Goal: Entertainment & Leisure: Consume media (video, audio)

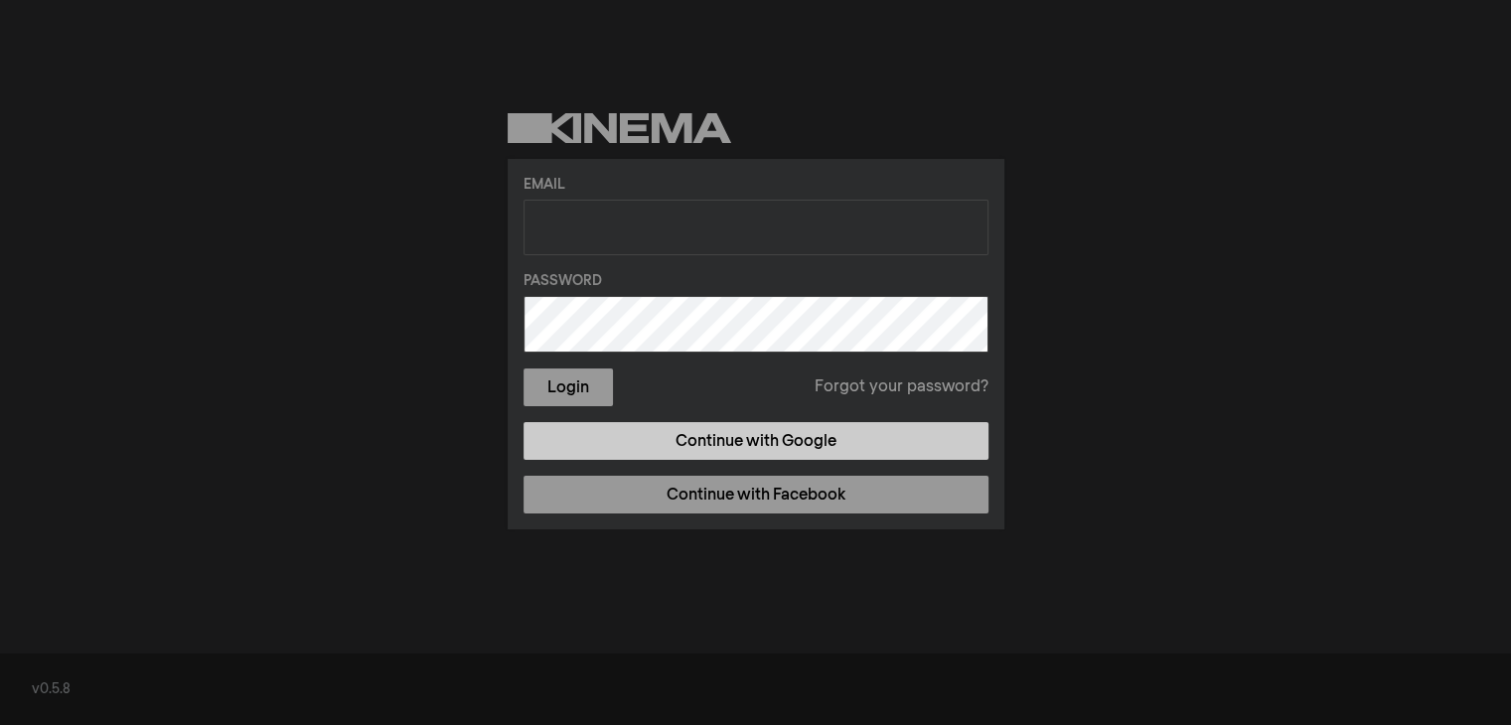
click at [729, 440] on link "Continue with Google" at bounding box center [755, 441] width 465 height 38
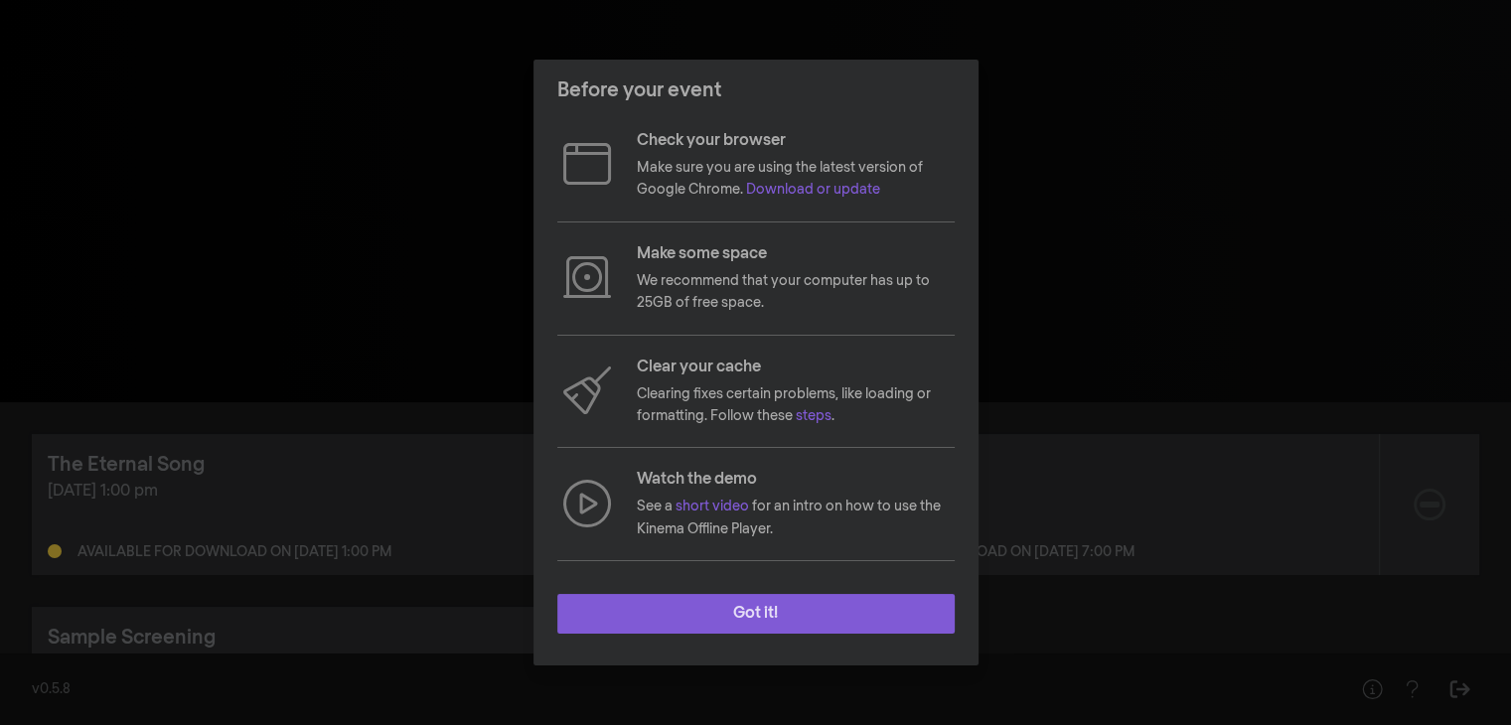
click at [812, 605] on button "Got it!" at bounding box center [755, 614] width 397 height 40
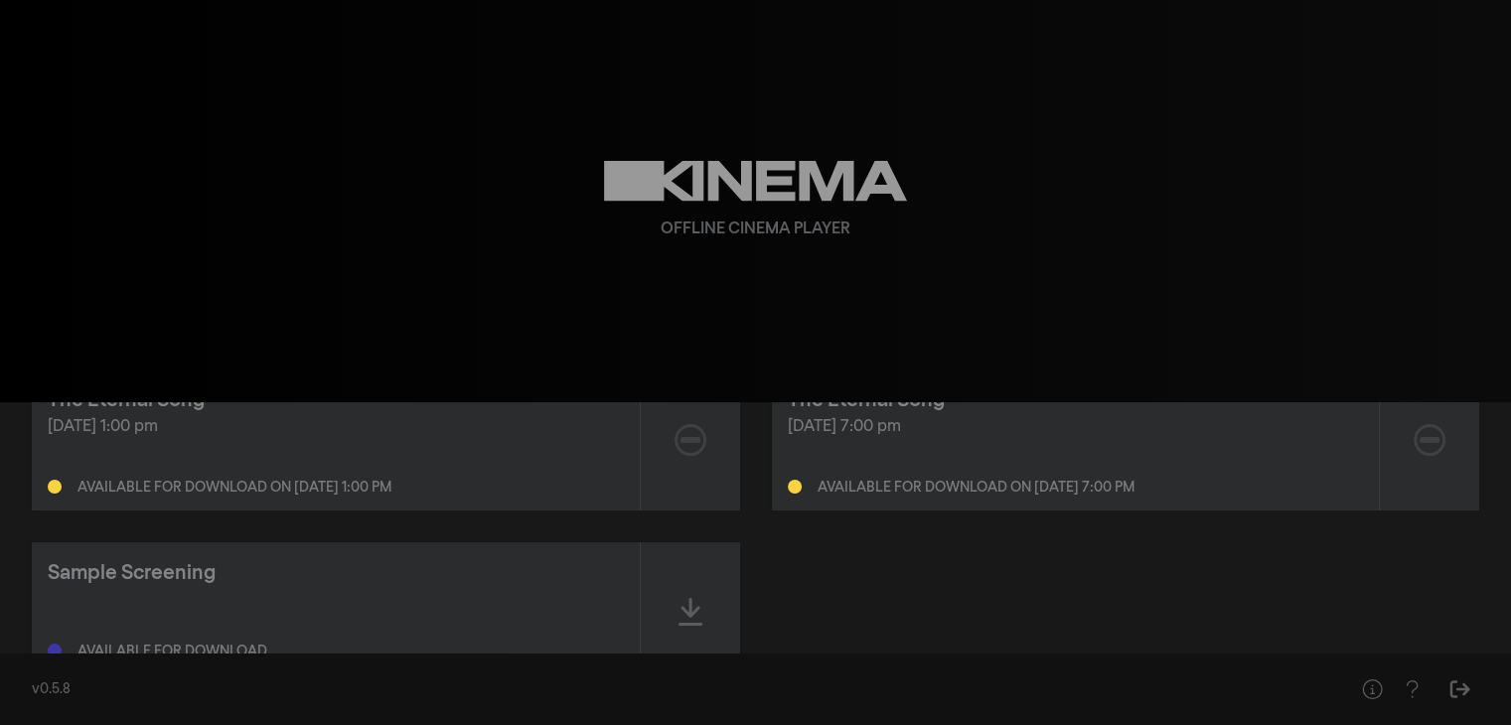
scroll to position [99, 0]
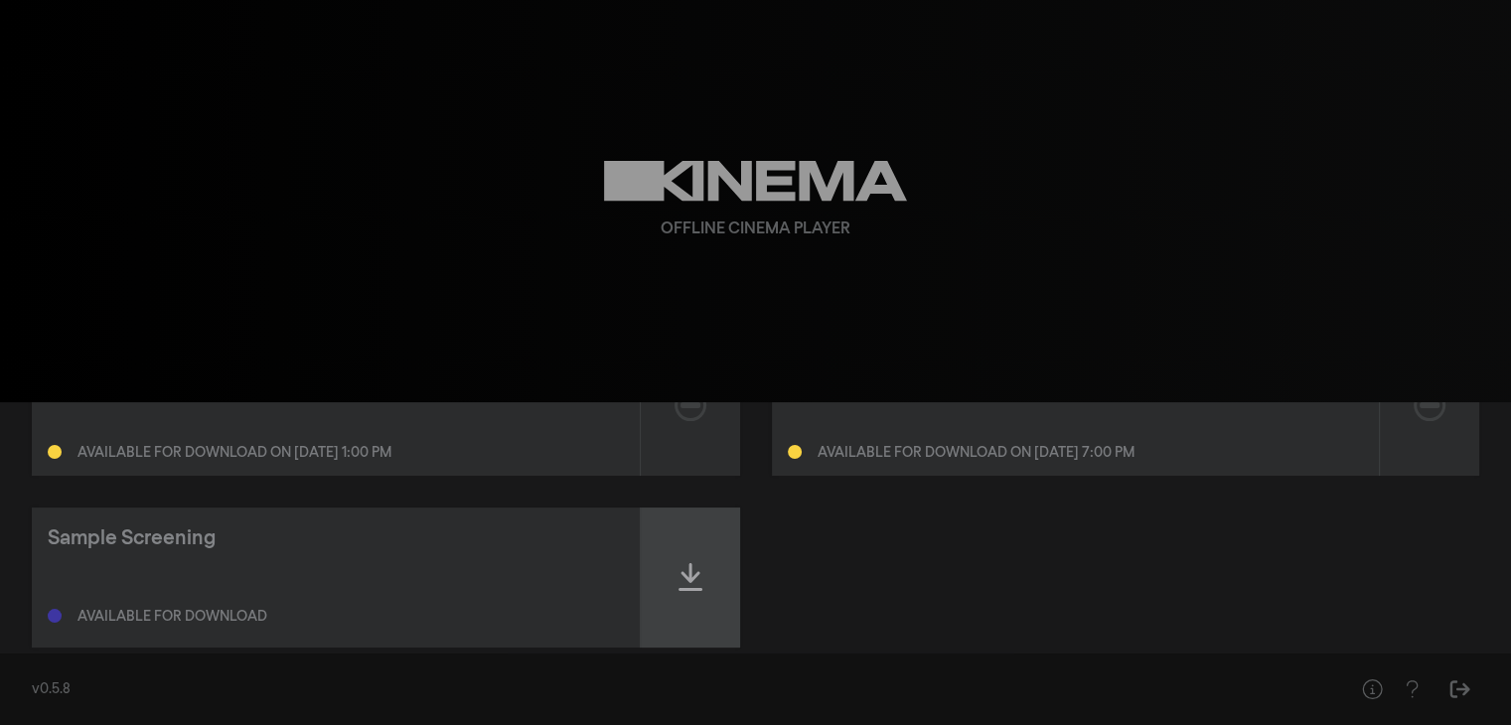
click at [691, 584] on icon at bounding box center [690, 577] width 24 height 32
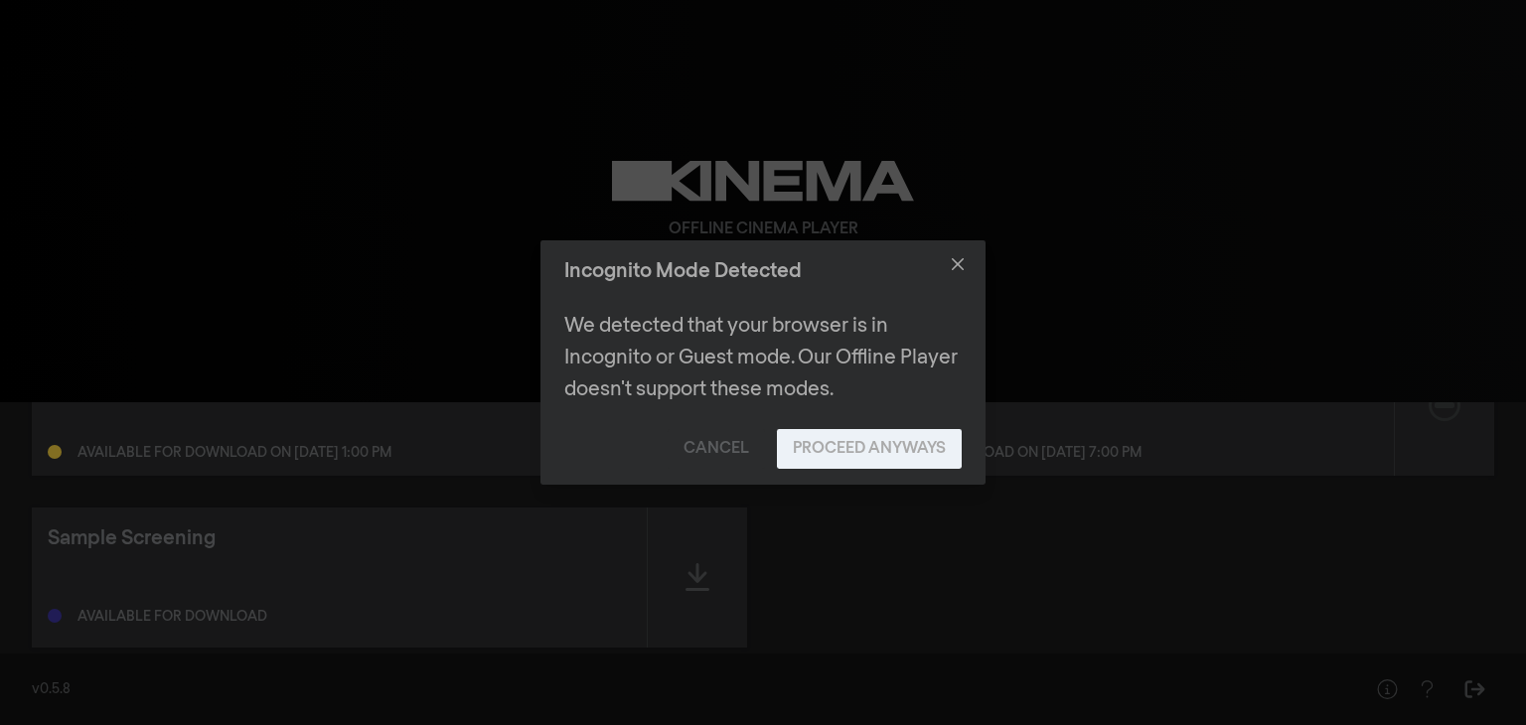
click at [913, 443] on button "Proceed Anyways" at bounding box center [869, 449] width 185 height 40
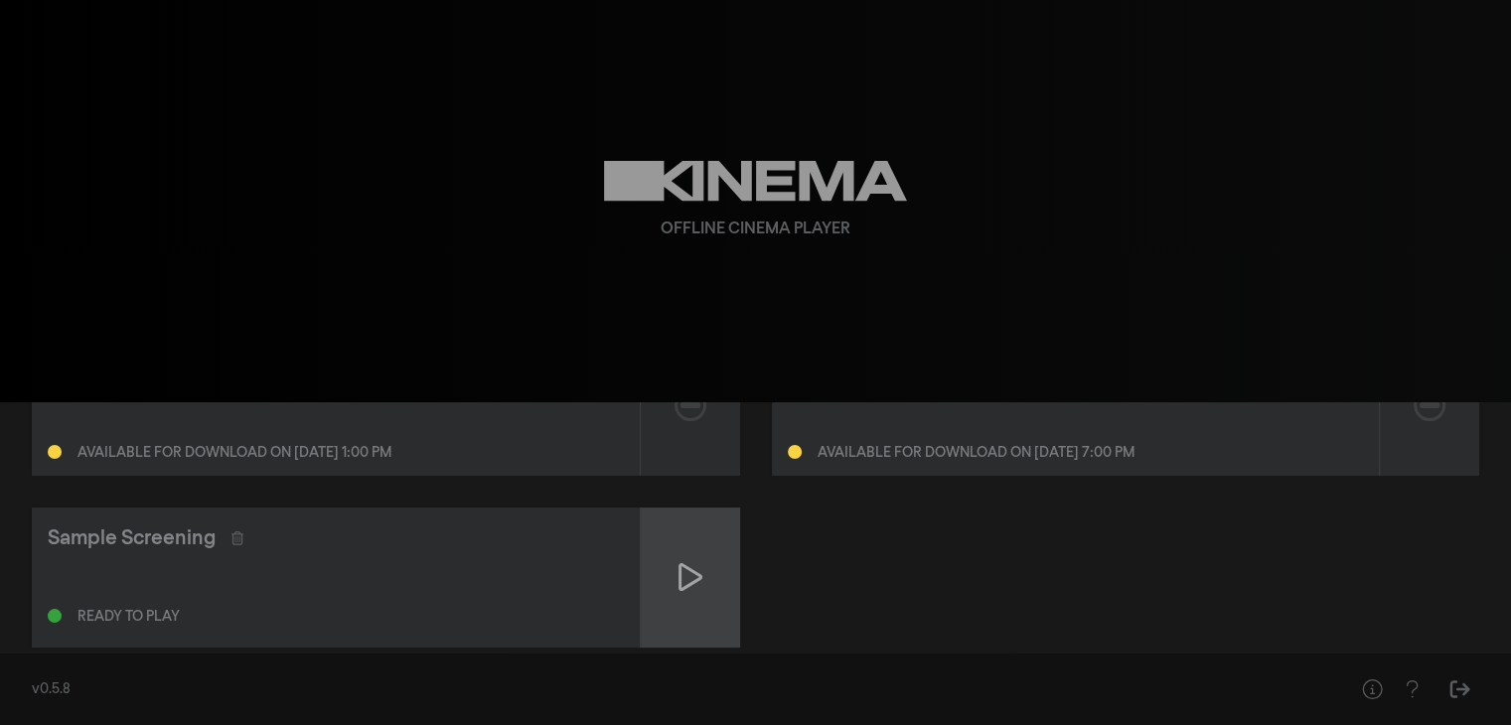
click at [698, 569] on icon at bounding box center [690, 577] width 24 height 32
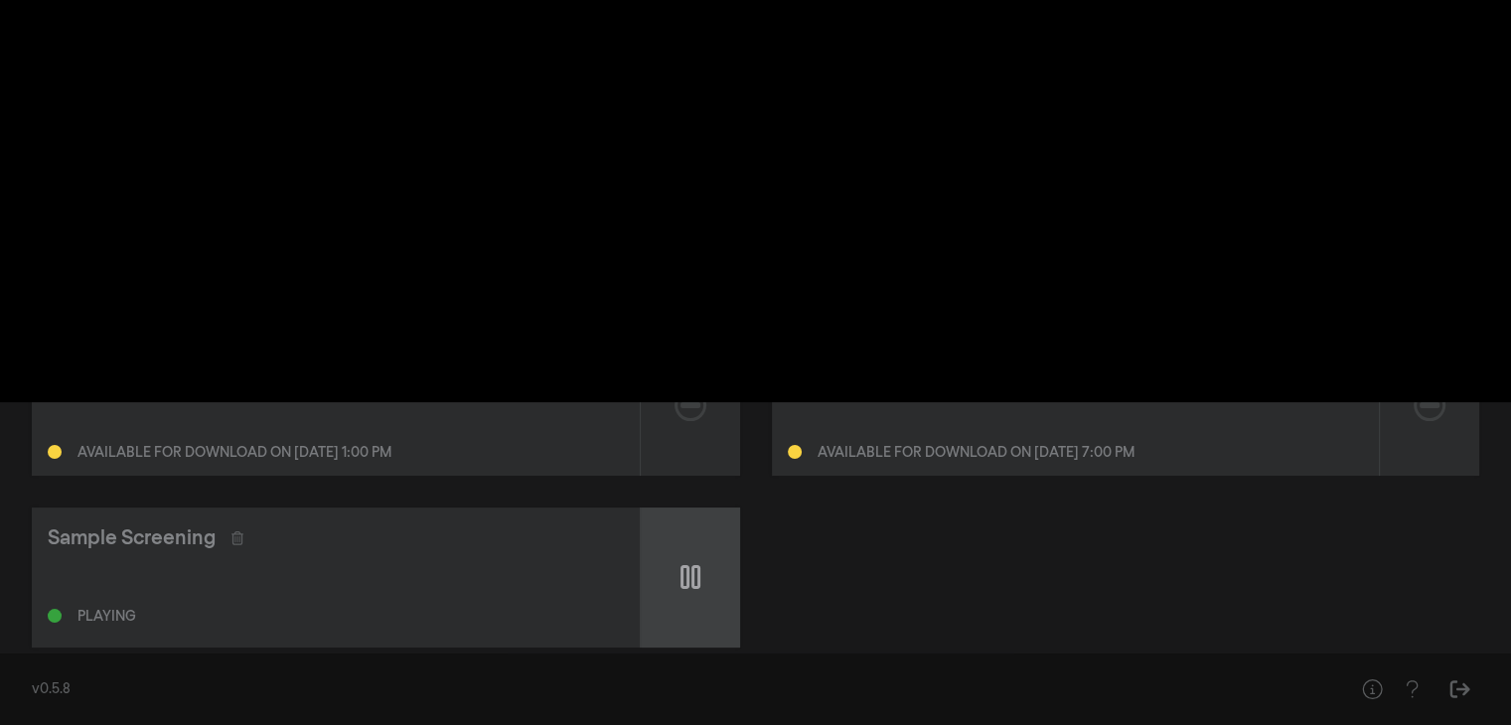
click at [698, 569] on icon at bounding box center [690, 577] width 20 height 24
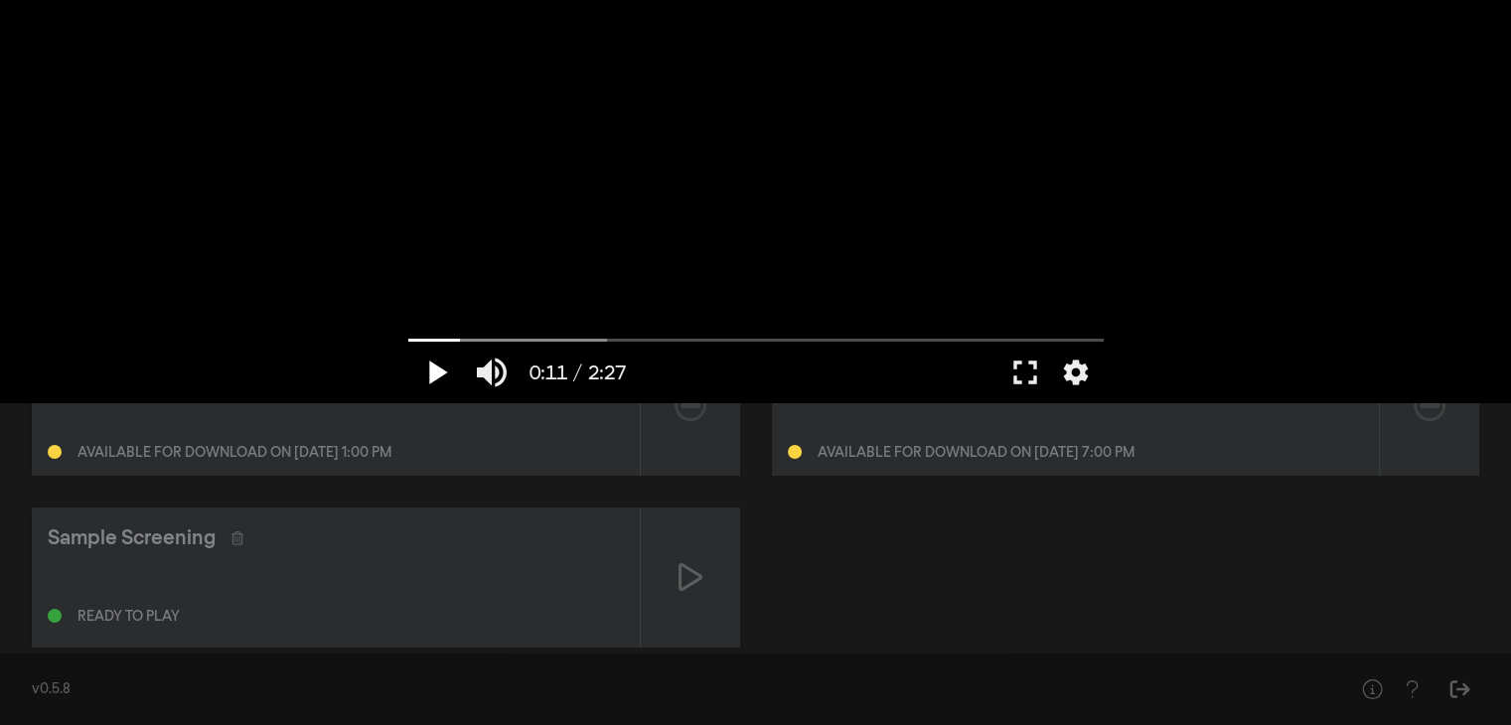
click at [434, 377] on button "play_arrow" at bounding box center [436, 373] width 56 height 60
click at [441, 372] on button "pause" at bounding box center [436, 373] width 56 height 60
drag, startPoint x: 495, startPoint y: 337, endPoint x: 415, endPoint y: 335, distance: 79.5
type input "0.42775"
click at [415, 335] on input "Seek" at bounding box center [755, 340] width 695 height 12
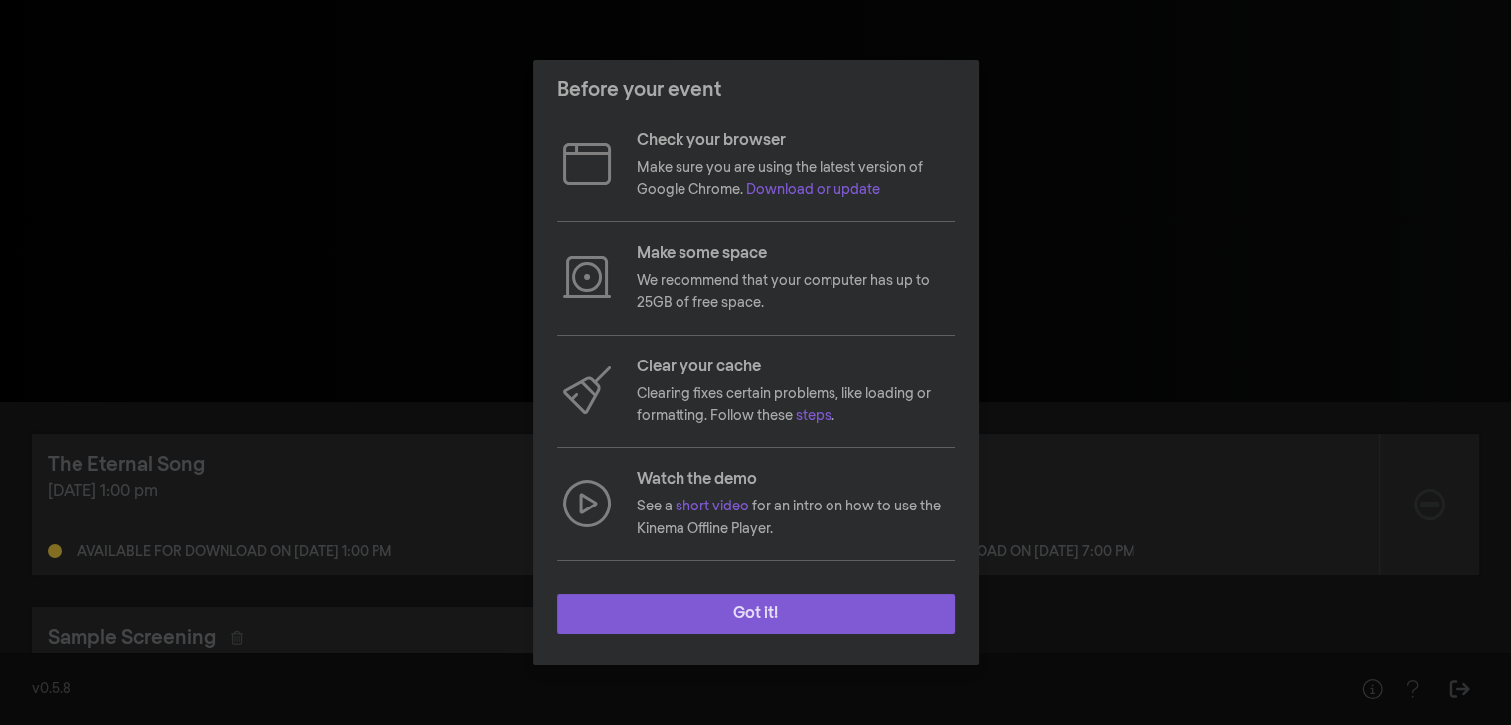
click at [837, 613] on button "Got it!" at bounding box center [755, 614] width 397 height 40
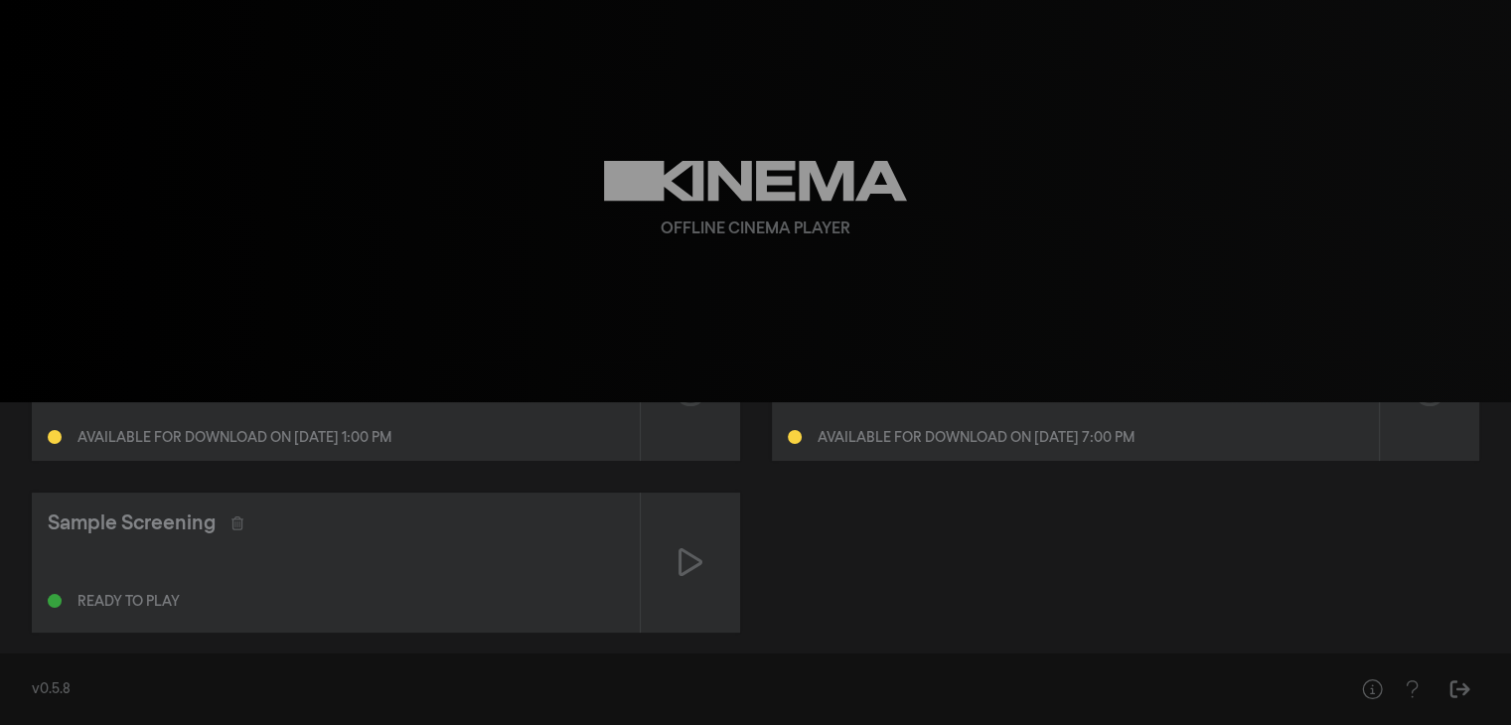
scroll to position [139, 0]
